Goal: Communication & Community: Connect with others

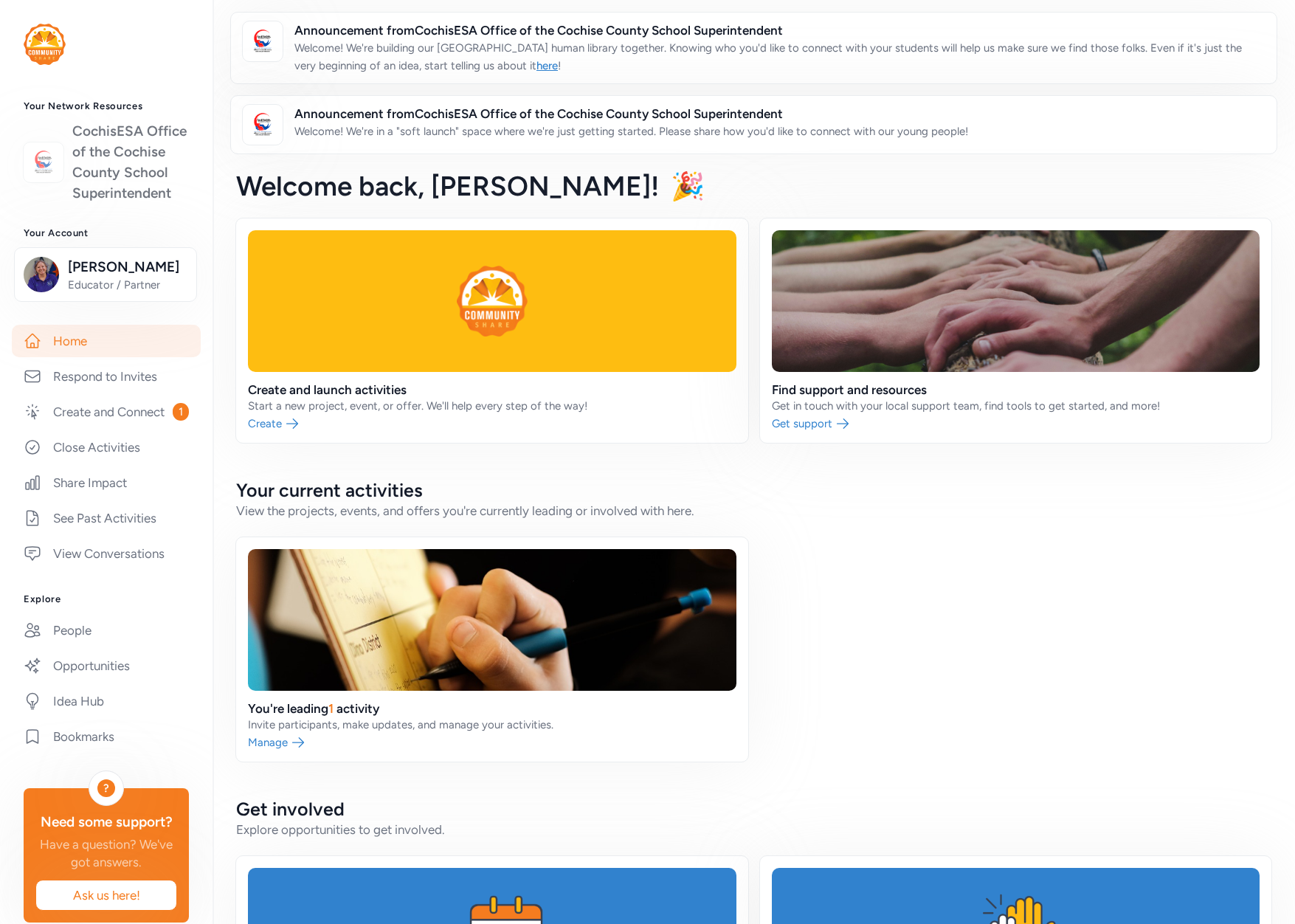
click at [119, 164] on link "CochisESA Office of the Cochise County School Superintendent" at bounding box center [130, 163] width 117 height 83
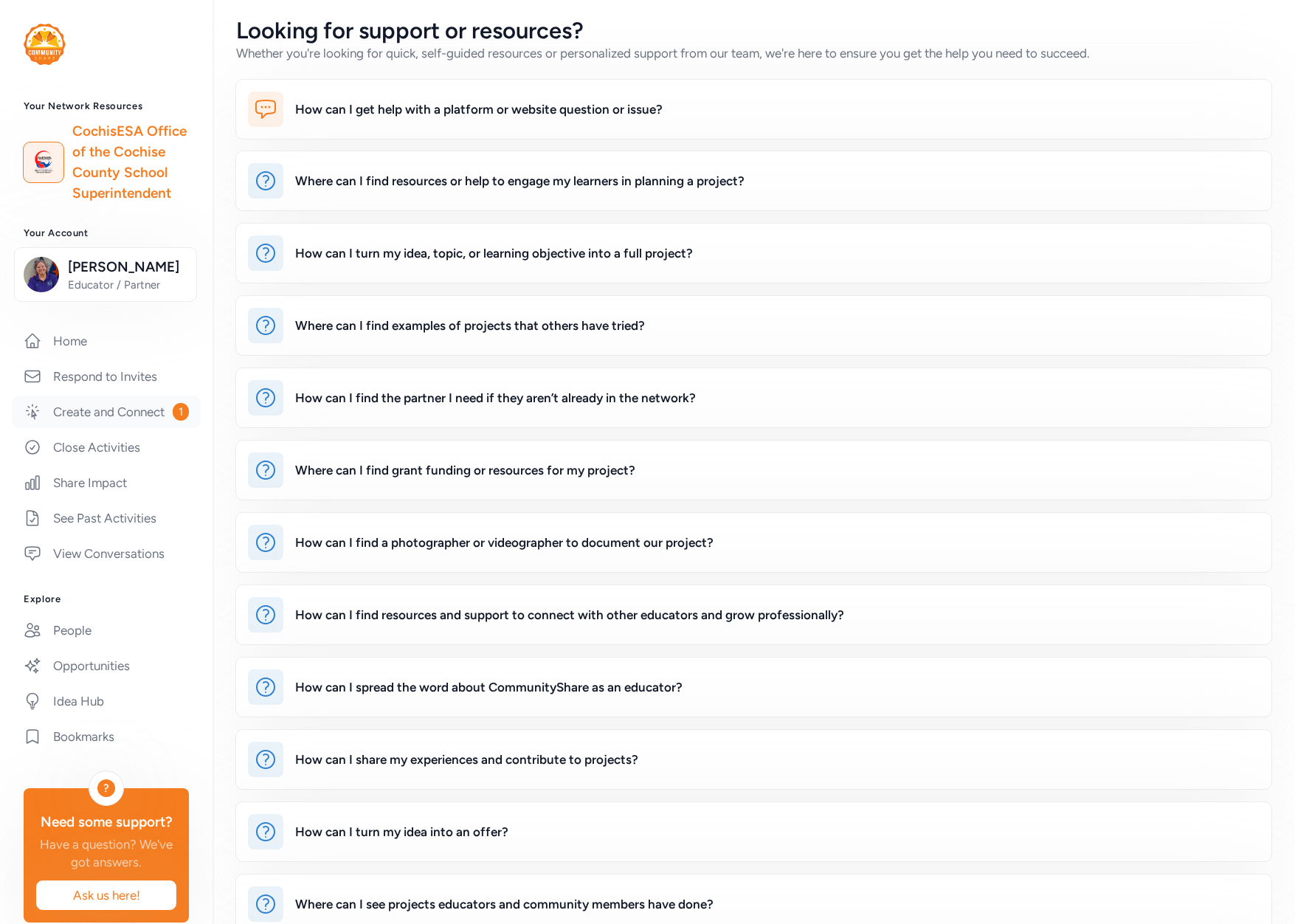
click at [76, 428] on link "Create and Connect 1" at bounding box center [106, 411] width 189 height 33
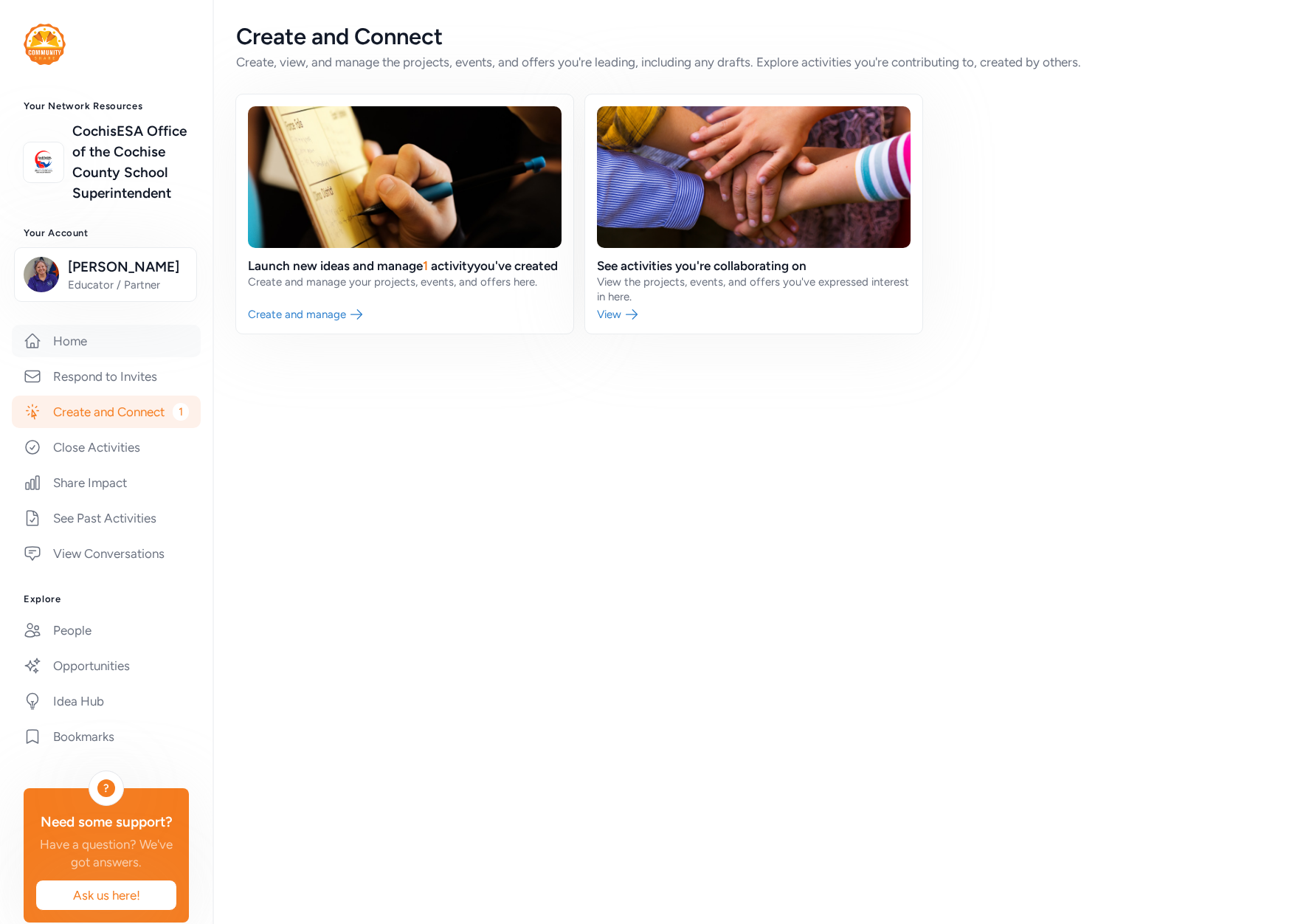
click at [65, 356] on link "Home" at bounding box center [106, 341] width 189 height 33
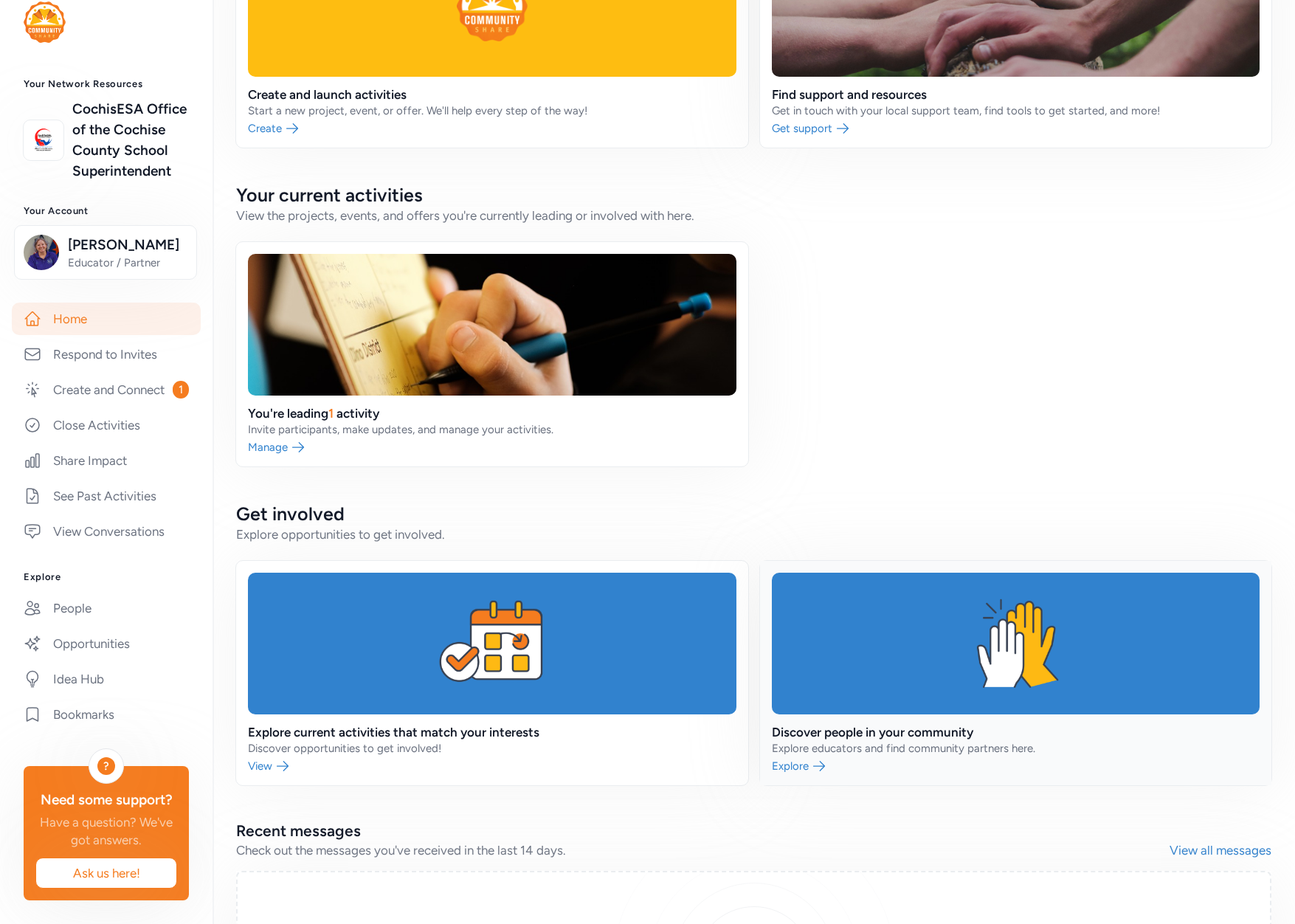
scroll to position [540, 0]
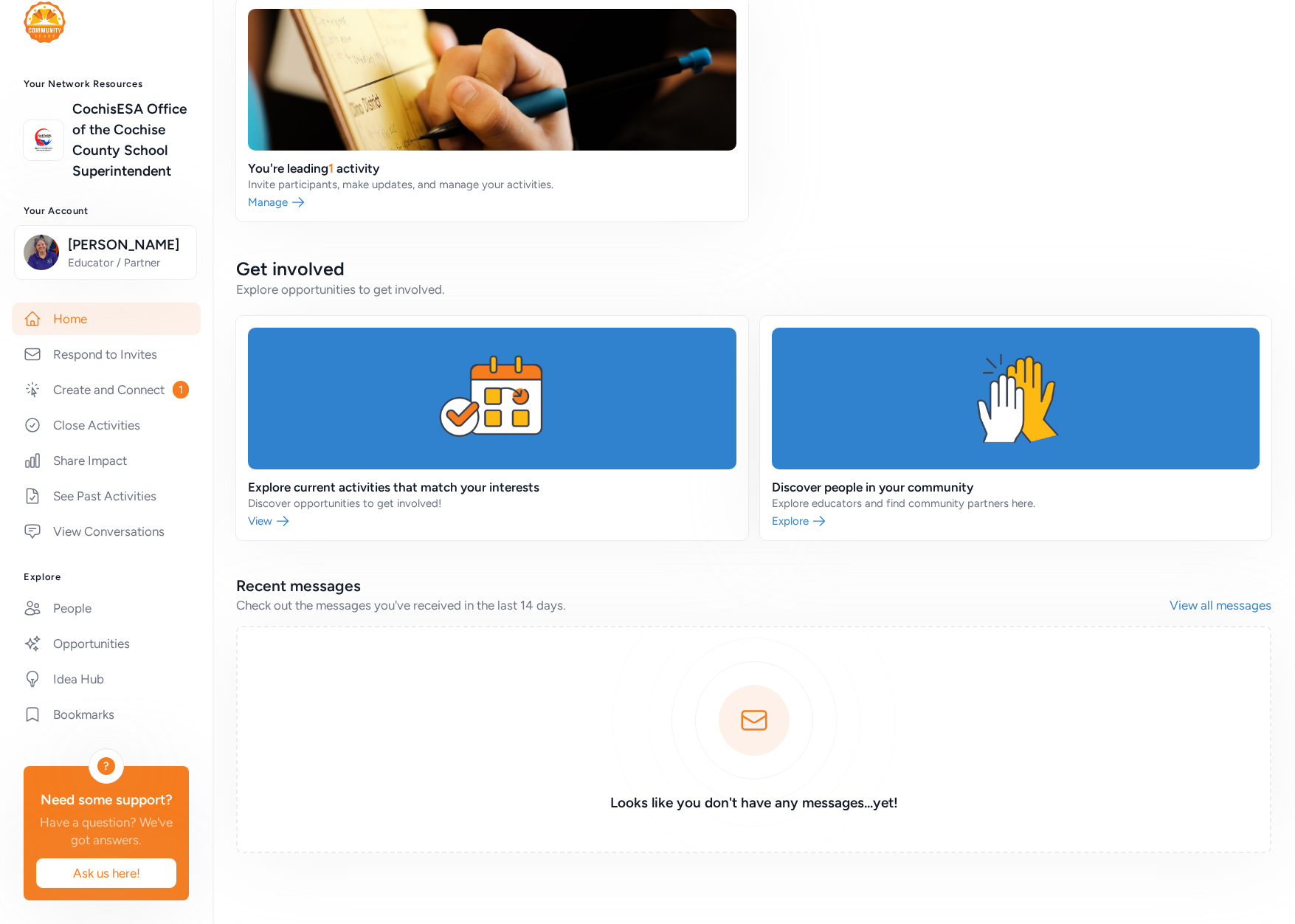
click at [1204, 602] on link "View all messages" at bounding box center [1221, 605] width 102 height 17
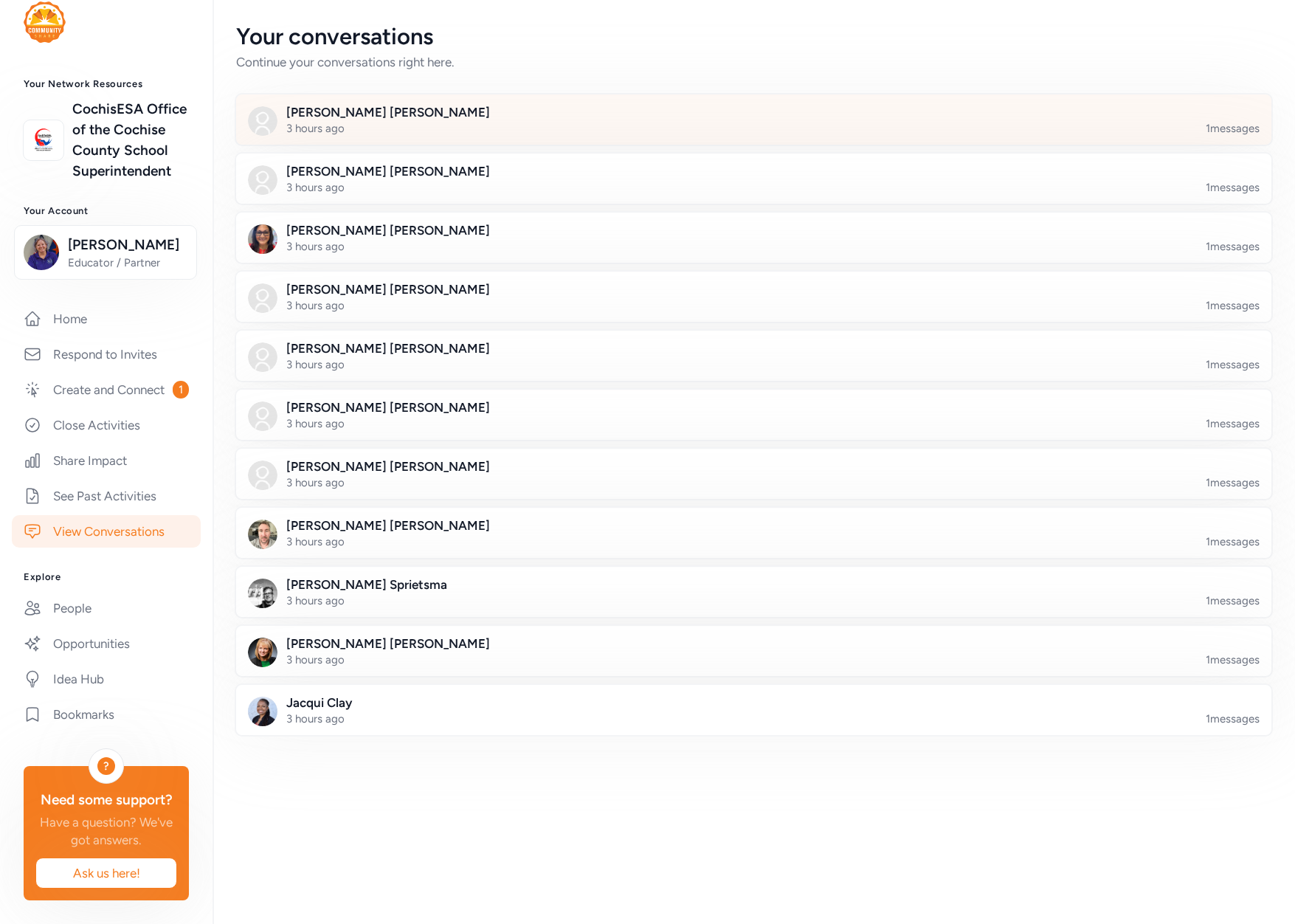
click at [351, 121] on div at bounding box center [765, 128] width 1035 height 50
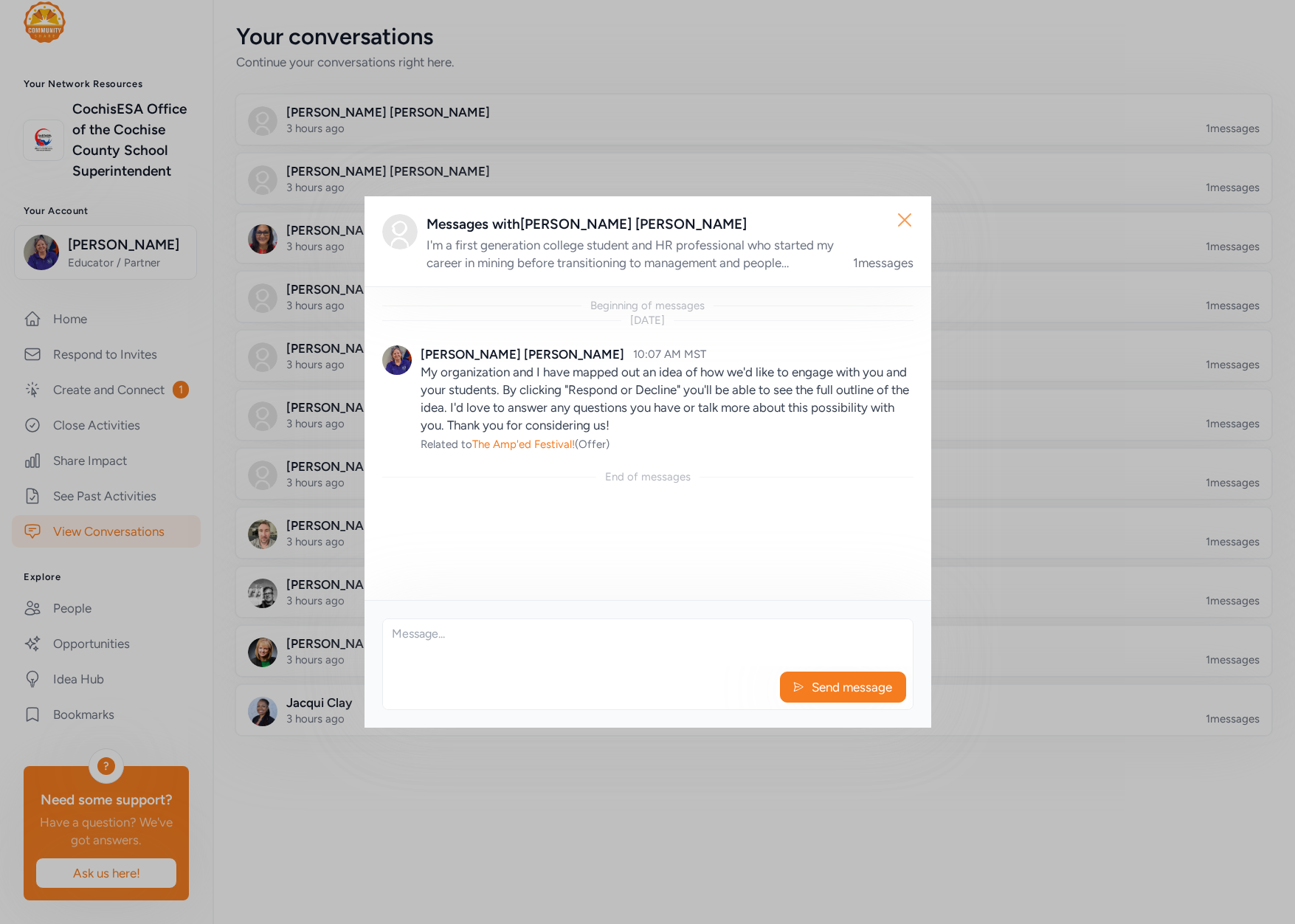
click at [899, 224] on icon "button" at bounding box center [904, 220] width 24 height 24
